Goal: Download file/media

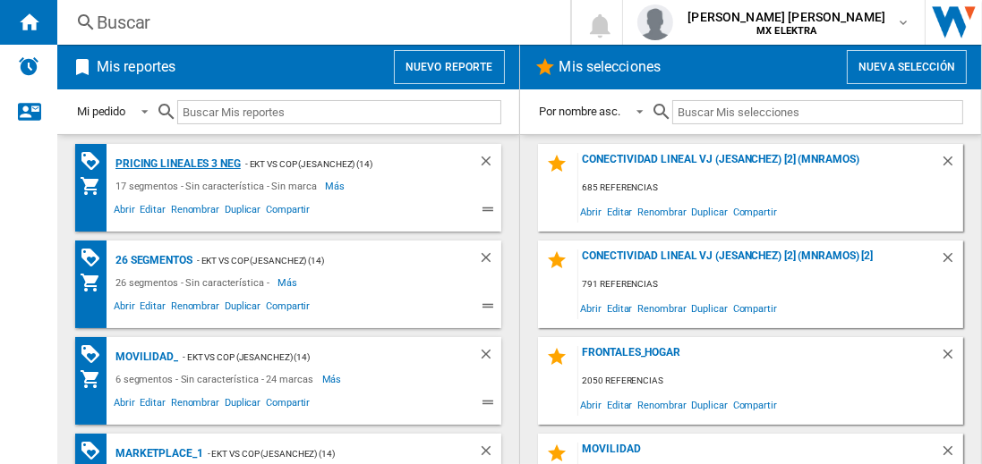
click at [177, 163] on div "Pricing lineales 3 neg" at bounding box center [176, 164] width 130 height 22
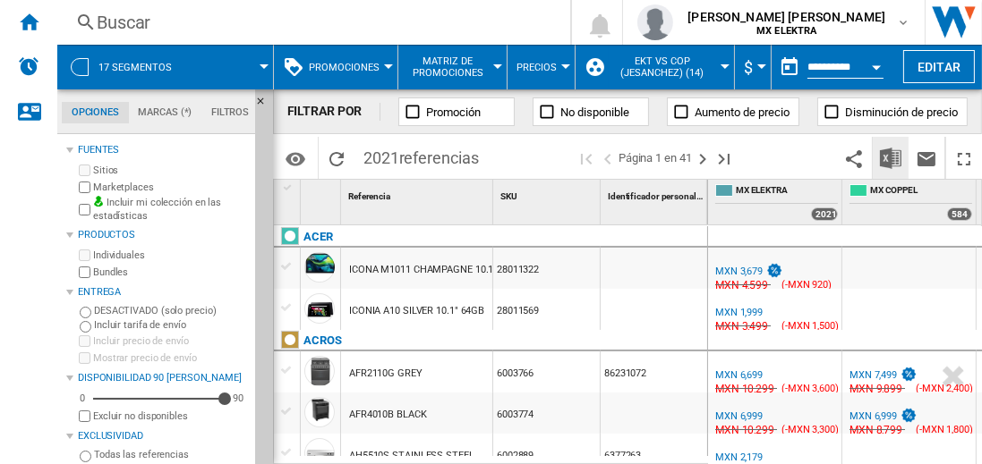
click at [891, 157] on img "Descargar en Excel" at bounding box center [890, 158] width 21 height 21
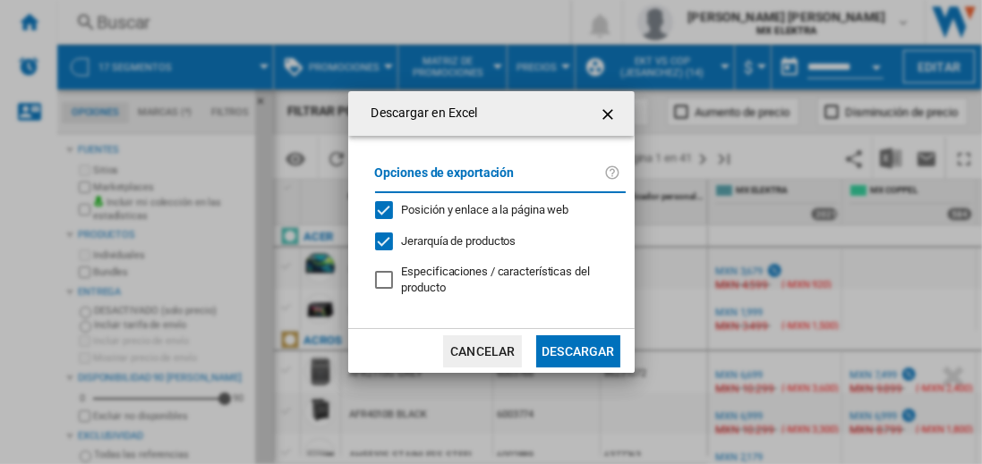
click at [577, 349] on button "Descargar" at bounding box center [577, 352] width 83 height 32
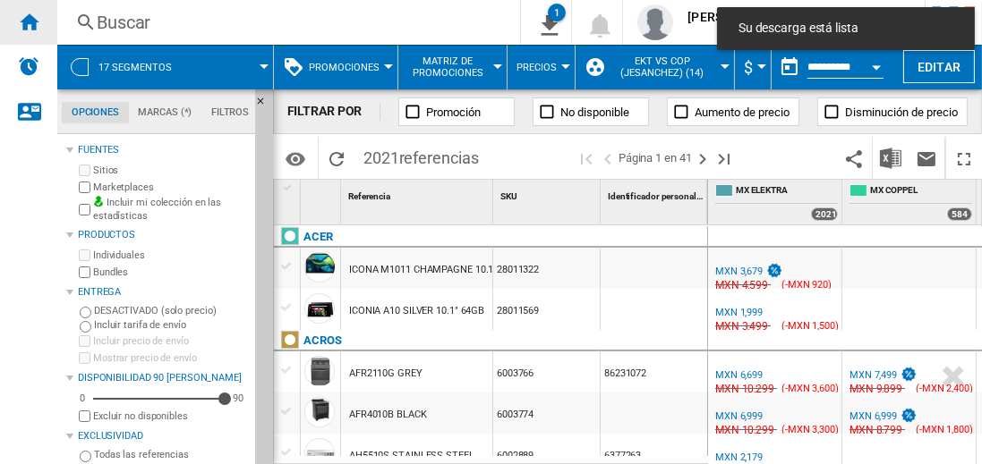
click at [29, 21] on ng-md-icon "Inicio" at bounding box center [28, 21] width 21 height 21
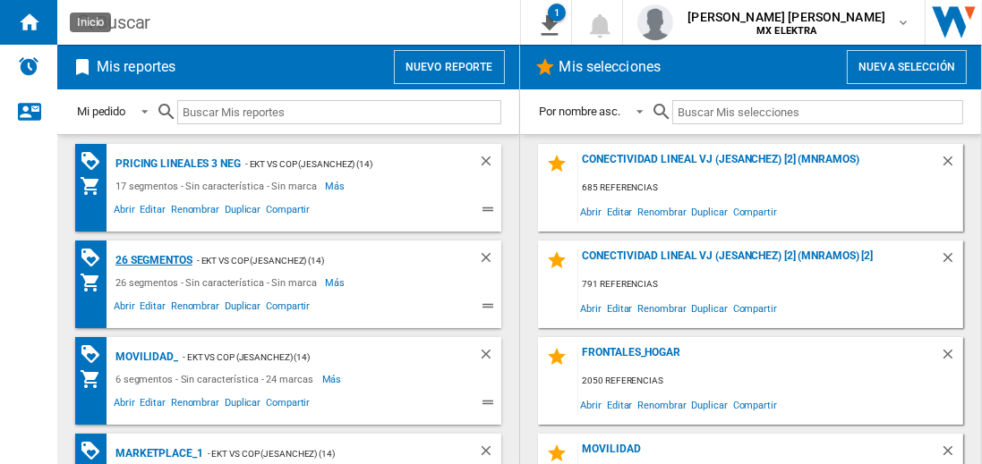
click at [155, 259] on div "26 segmentos" at bounding box center [151, 261] width 81 height 22
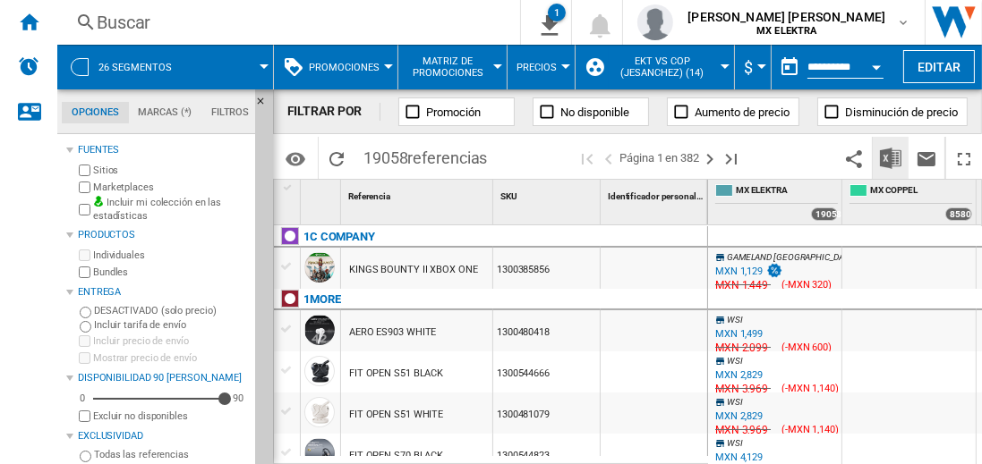
click at [891, 157] on img "Descargar en Excel" at bounding box center [890, 158] width 21 height 21
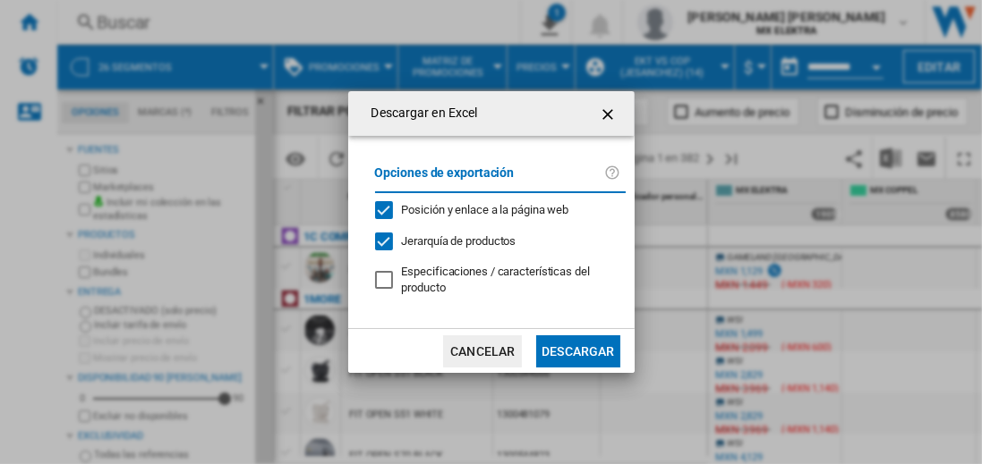
click at [577, 349] on button "Descargar" at bounding box center [577, 352] width 83 height 32
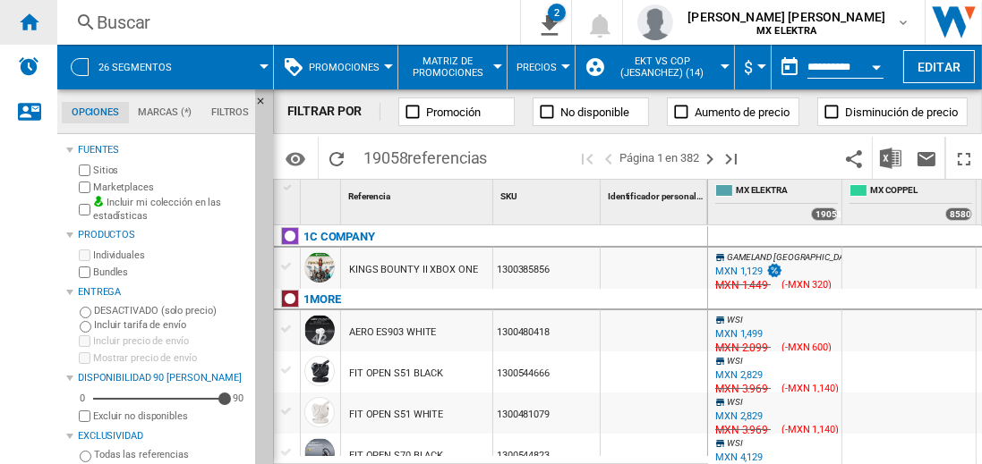
click at [29, 21] on ng-md-icon "Inicio" at bounding box center [28, 21] width 21 height 21
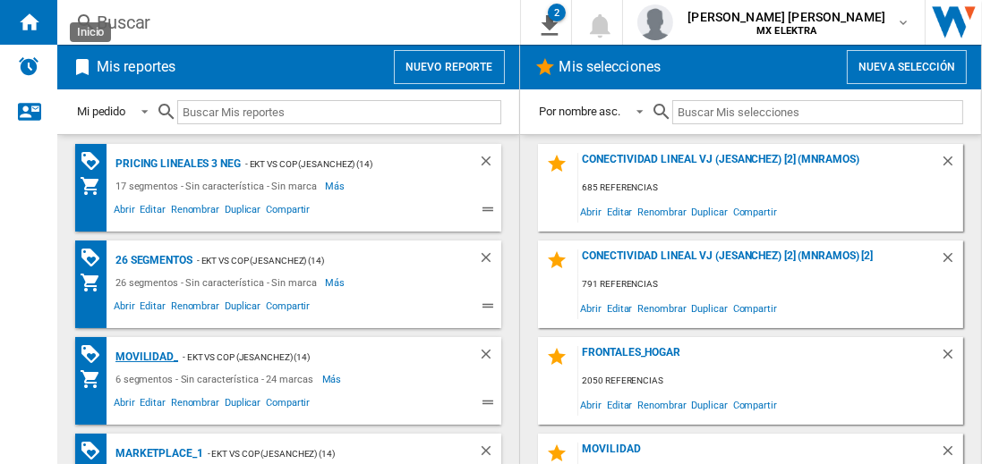
click at [143, 355] on div "MOVILIDAD_" at bounding box center [144, 357] width 67 height 22
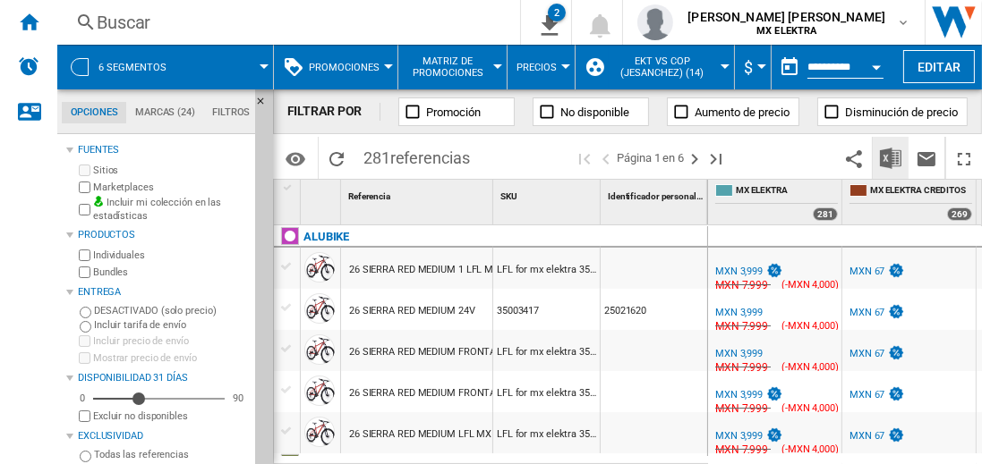
click at [891, 157] on img "Descargar en Excel" at bounding box center [890, 158] width 21 height 21
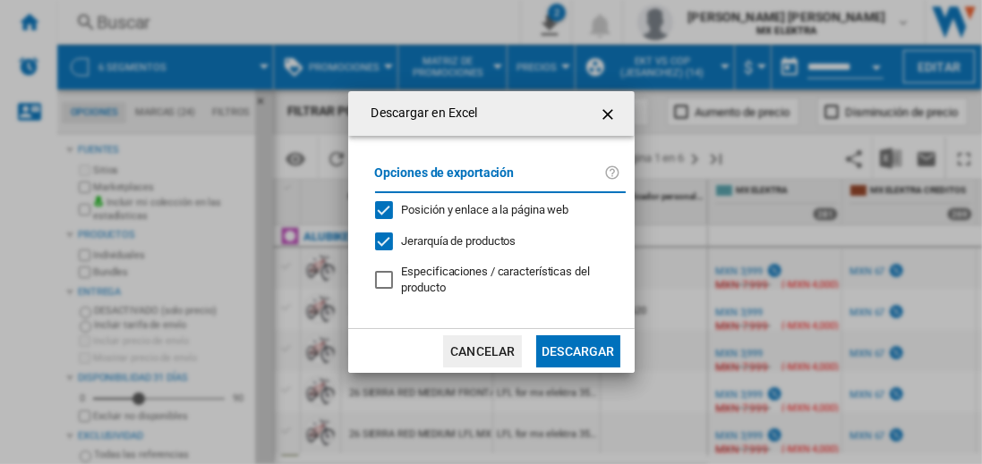
click at [577, 349] on button "Descargar" at bounding box center [577, 352] width 83 height 32
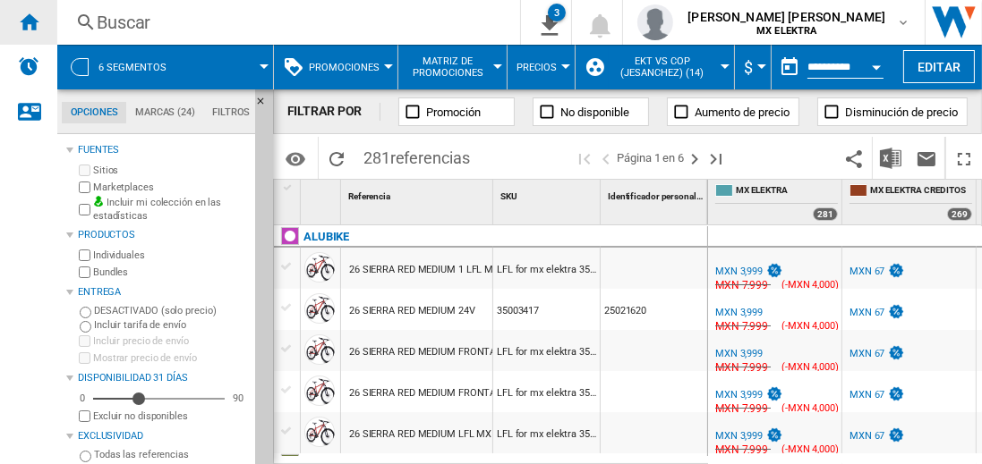
click at [29, 21] on ng-md-icon "Inicio" at bounding box center [28, 21] width 21 height 21
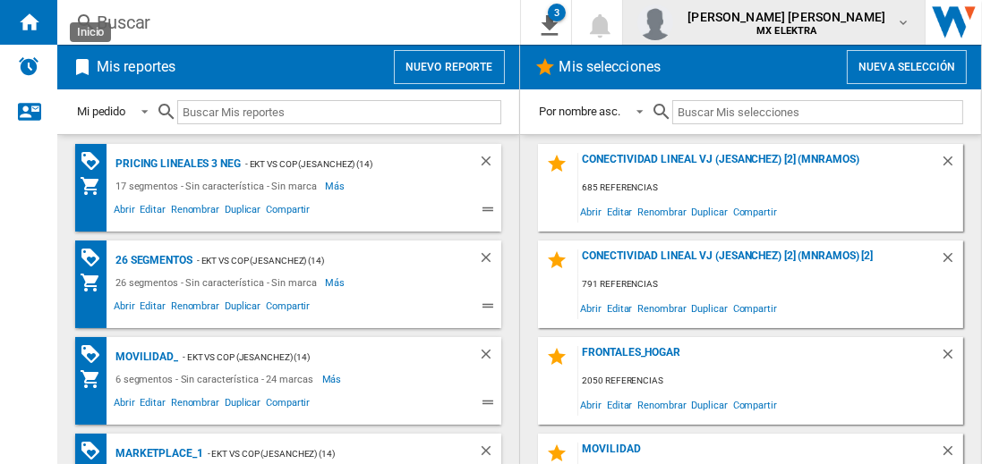
click at [803, 22] on span "juan carlos romero marta" at bounding box center [786, 17] width 198 height 18
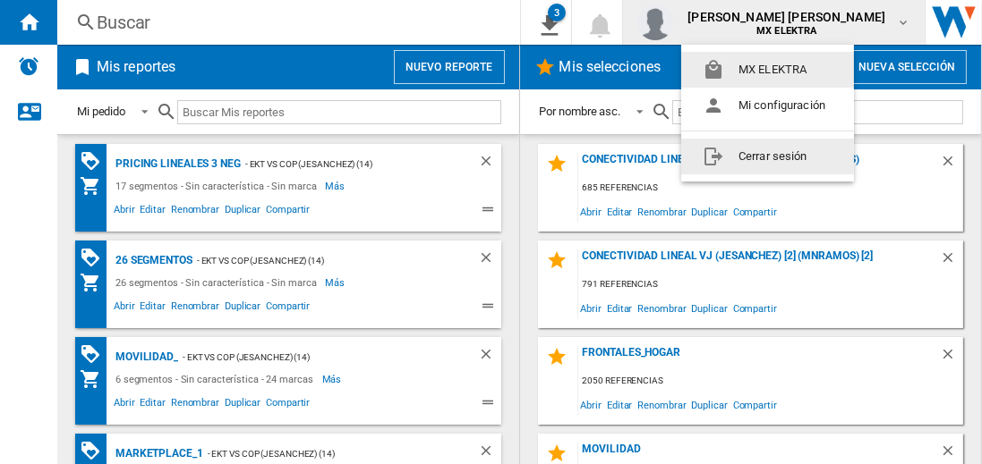
click at [767, 156] on button "Cerrar sesión" at bounding box center [767, 157] width 173 height 36
